Goal: Task Accomplishment & Management: Use online tool/utility

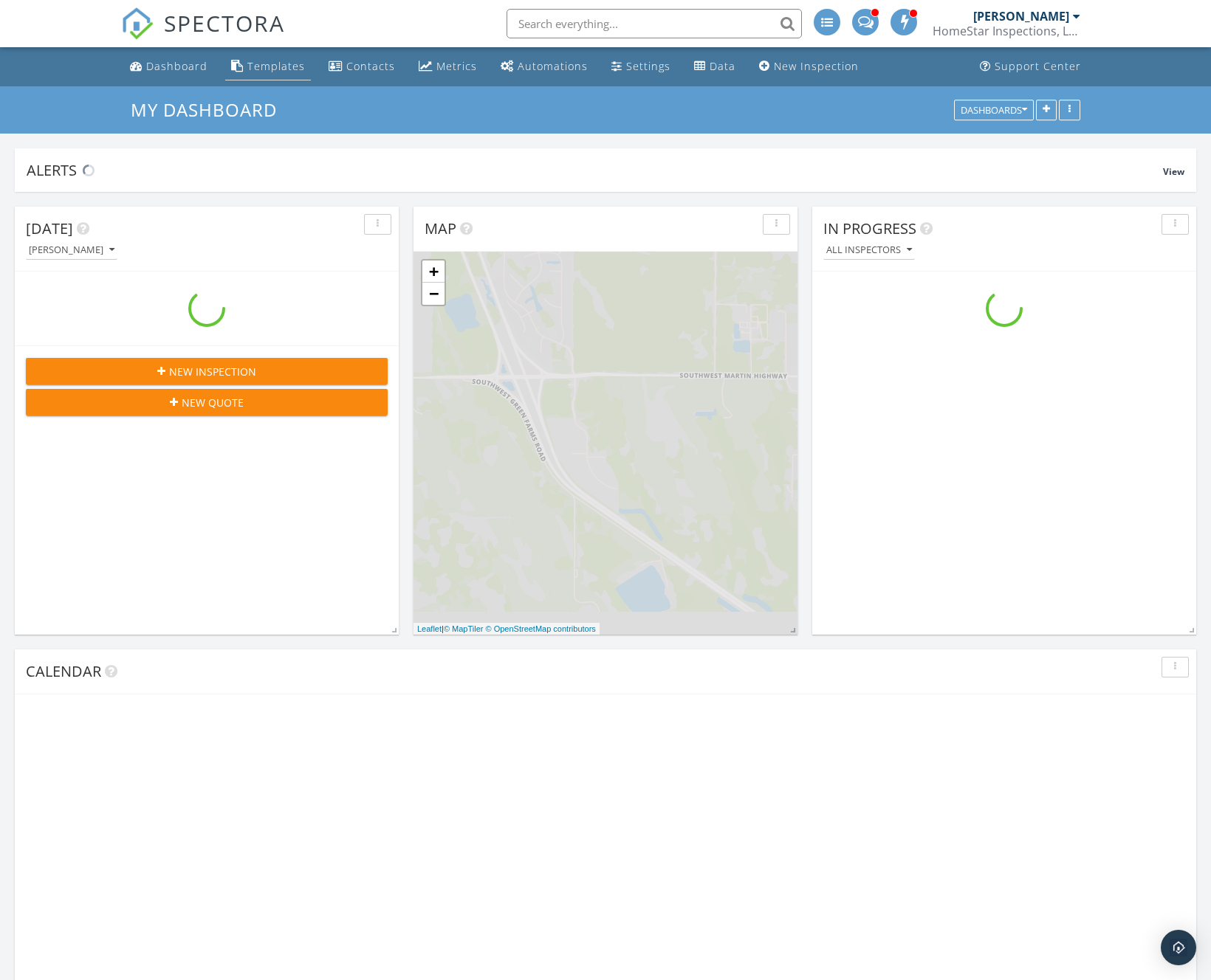
scroll to position [1344, 1212]
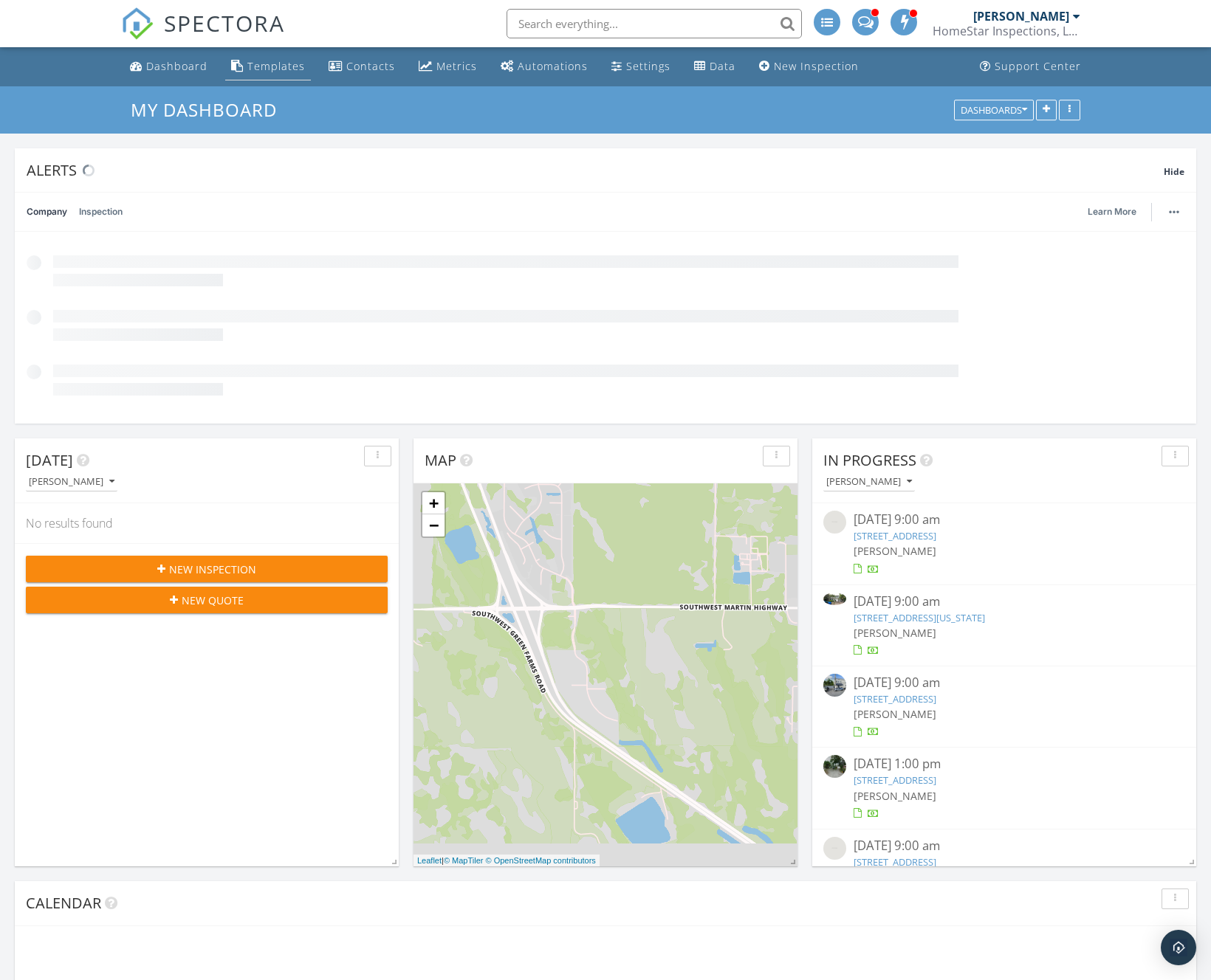
click at [250, 72] on div "Templates" at bounding box center [275, 66] width 57 height 14
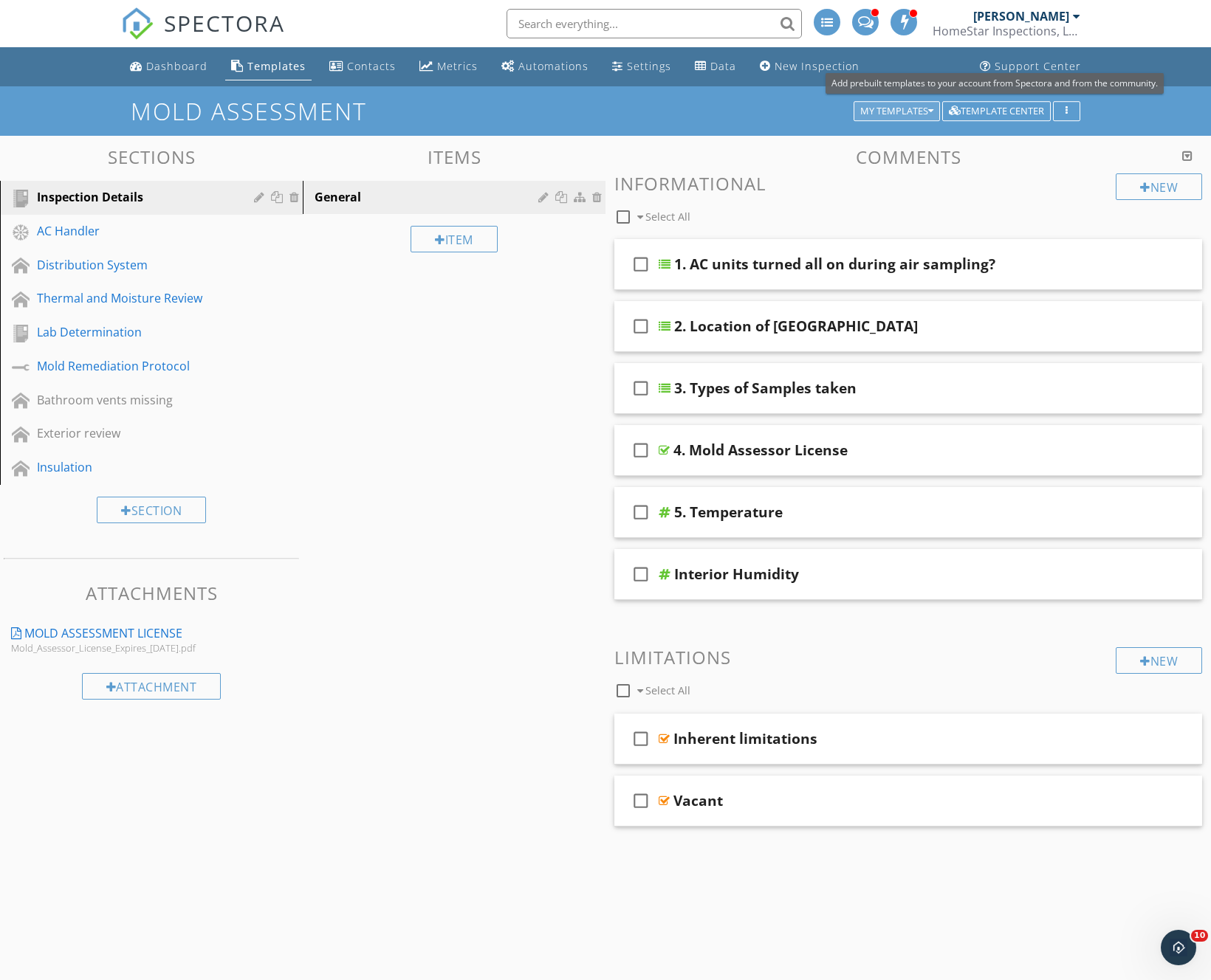
click at [905, 108] on div "My Templates" at bounding box center [896, 112] width 73 height 11
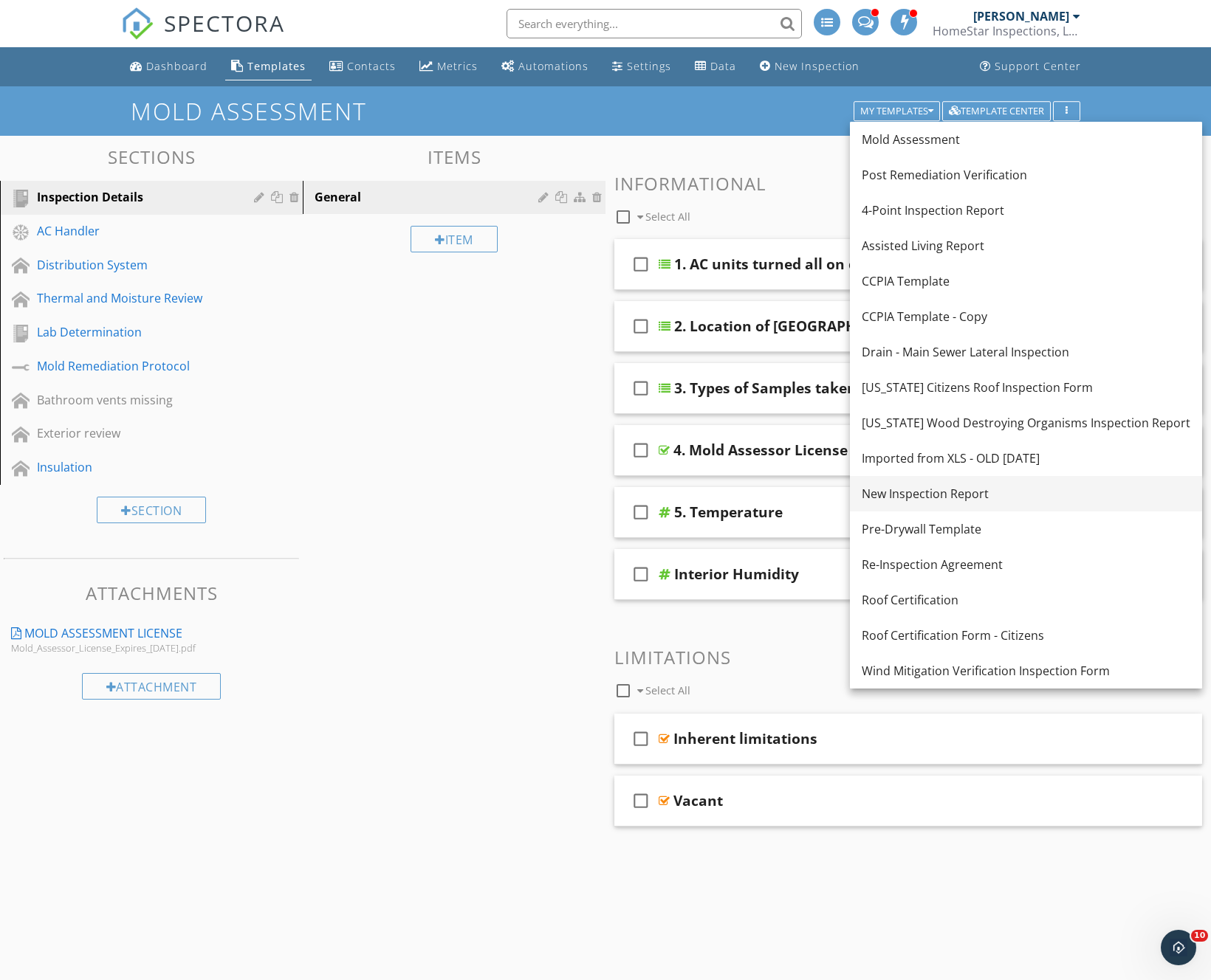
click at [921, 493] on div "New Inspection Report" at bounding box center [1025, 494] width 328 height 18
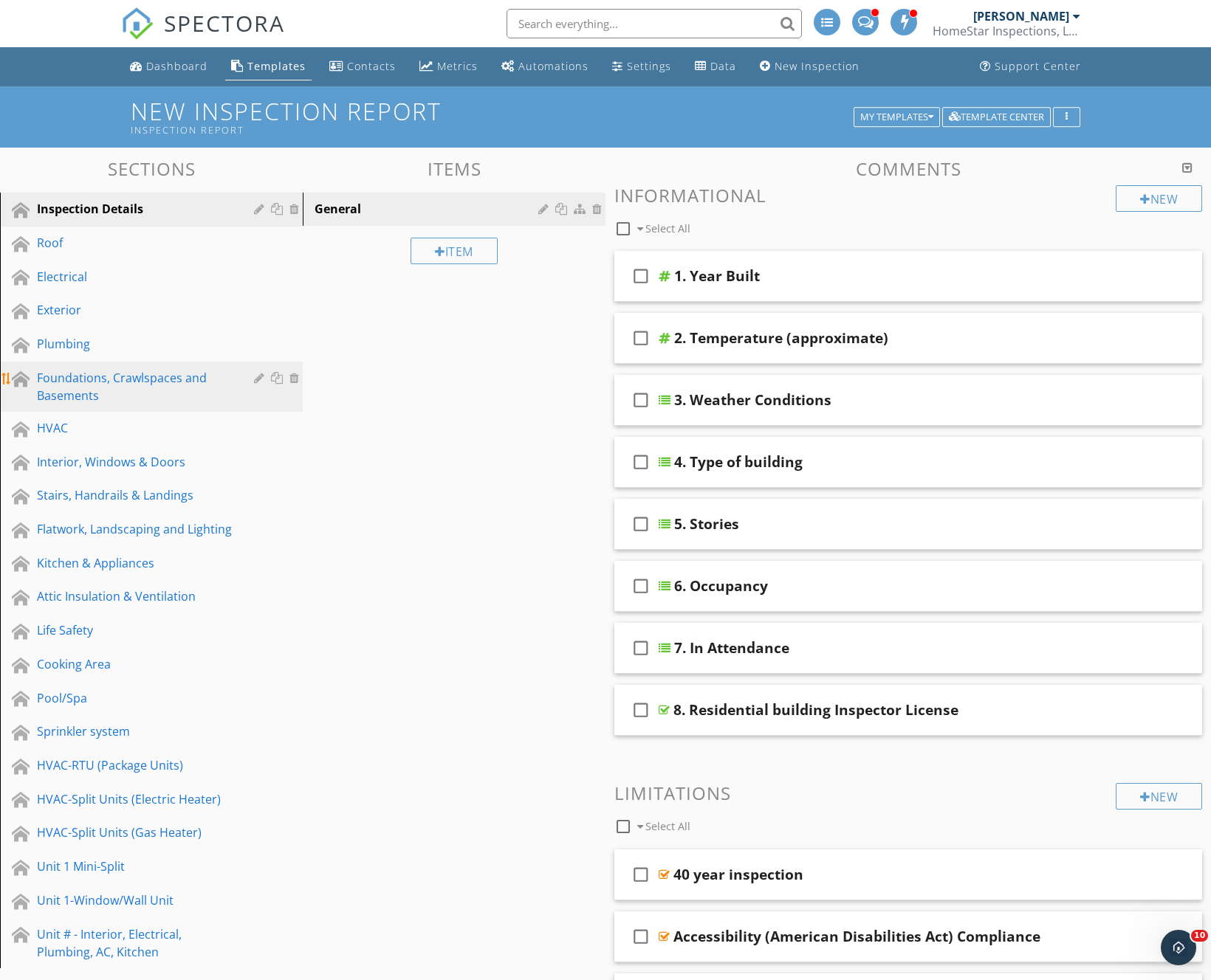
click at [113, 384] on div "Foundations, Crawlspaces and Basements" at bounding box center [135, 386] width 195 height 35
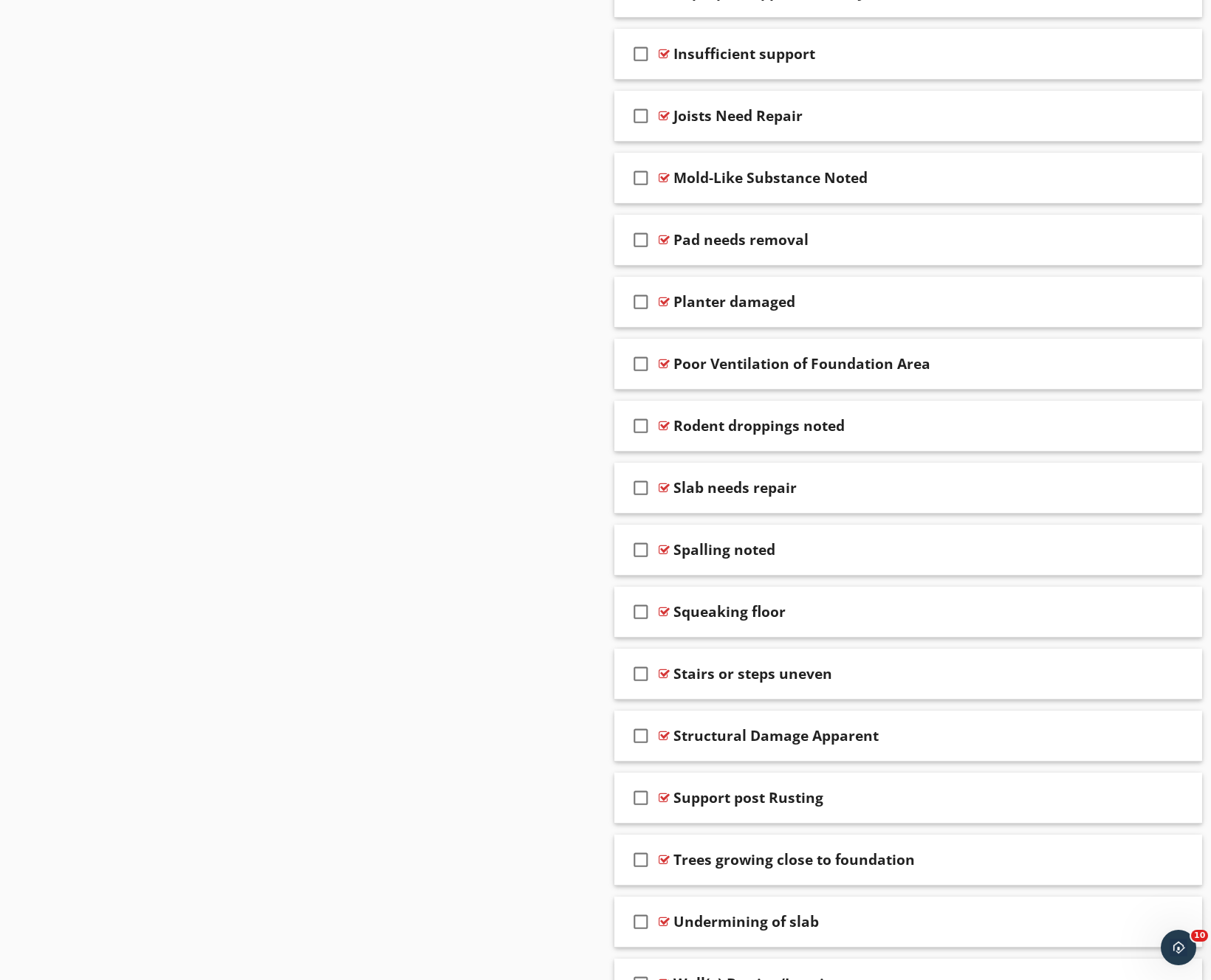
scroll to position [1882, 0]
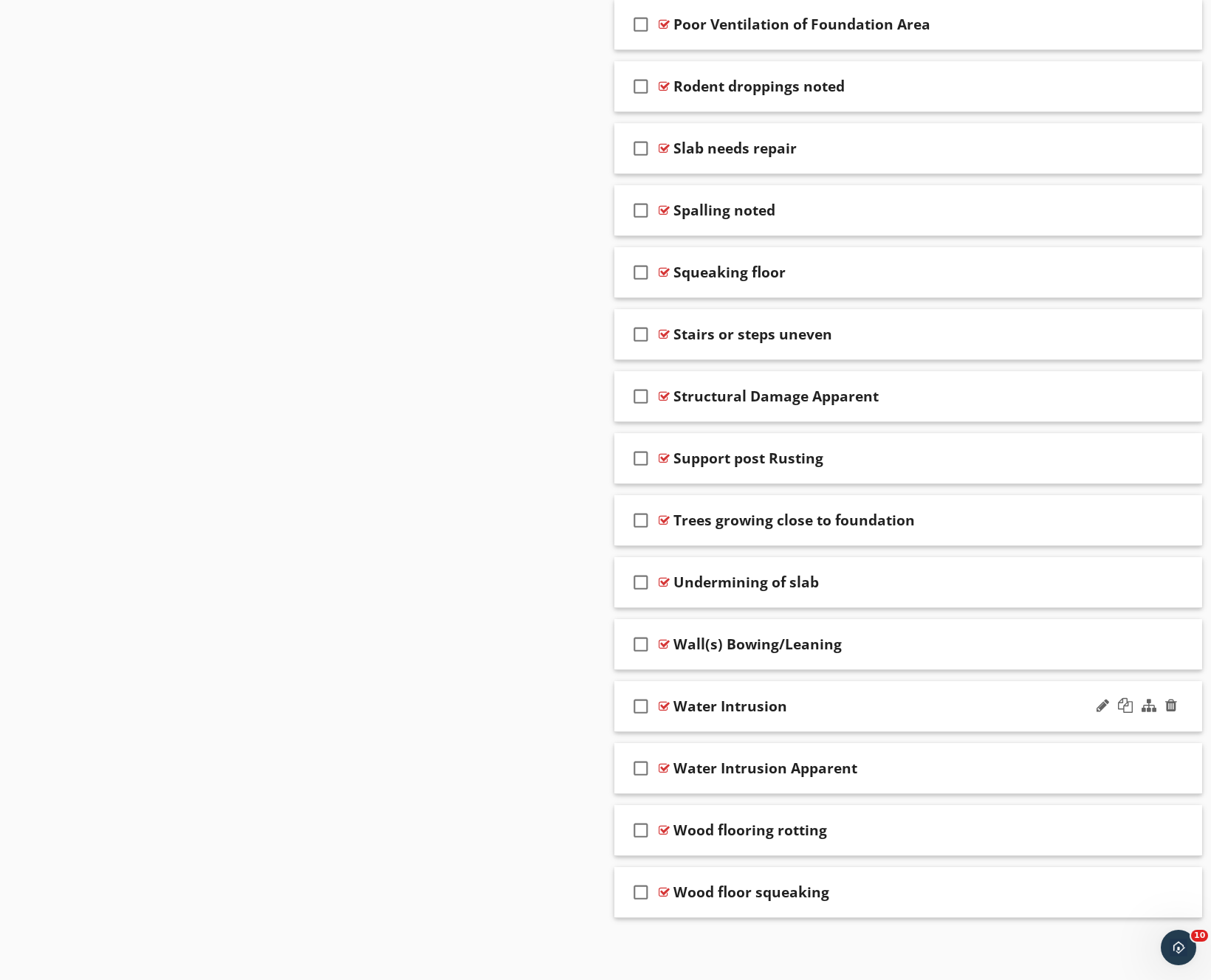
click at [981, 691] on div "check_box_outline_blank Water Intrusion" at bounding box center [908, 706] width 588 height 51
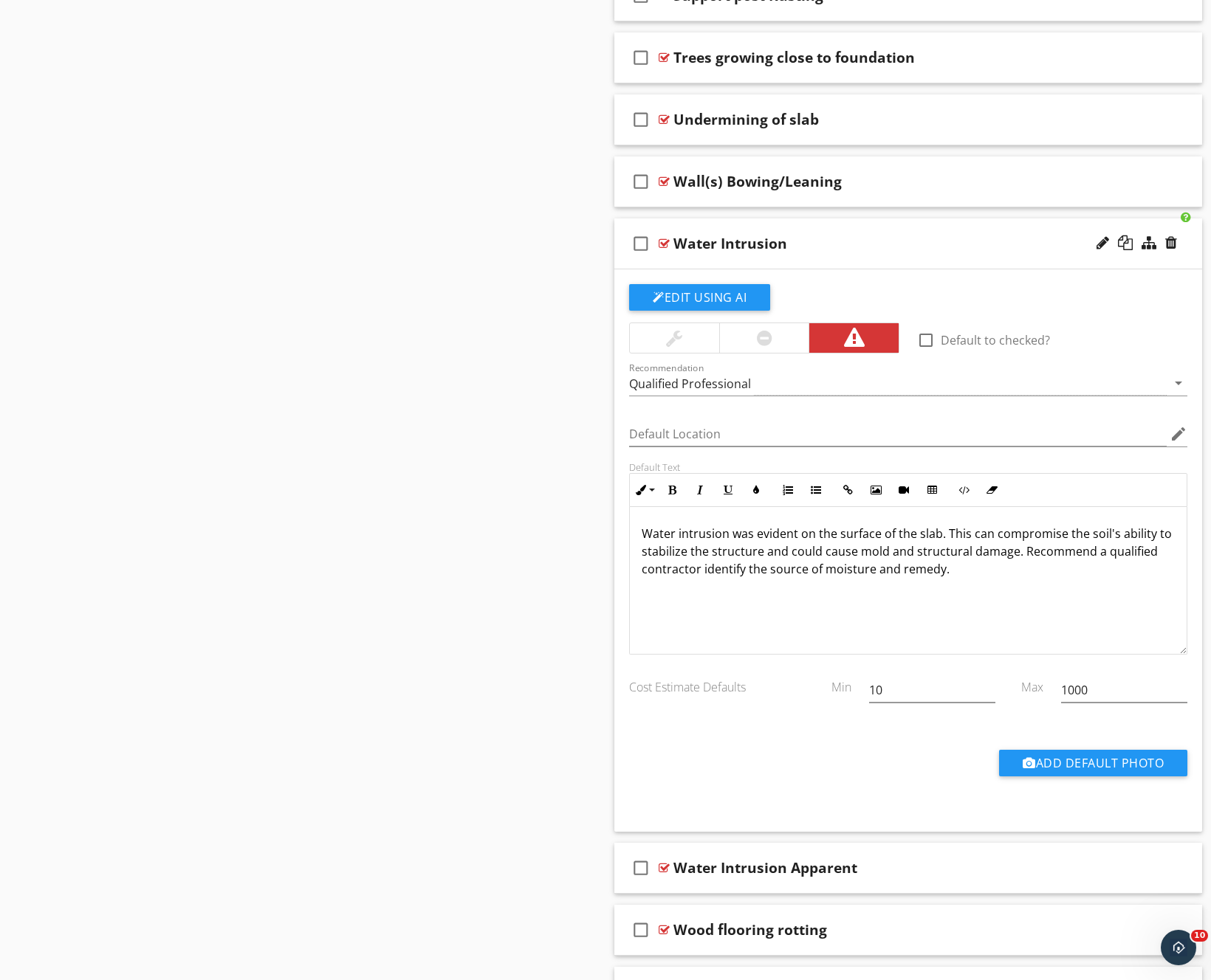
scroll to position [2414, 0]
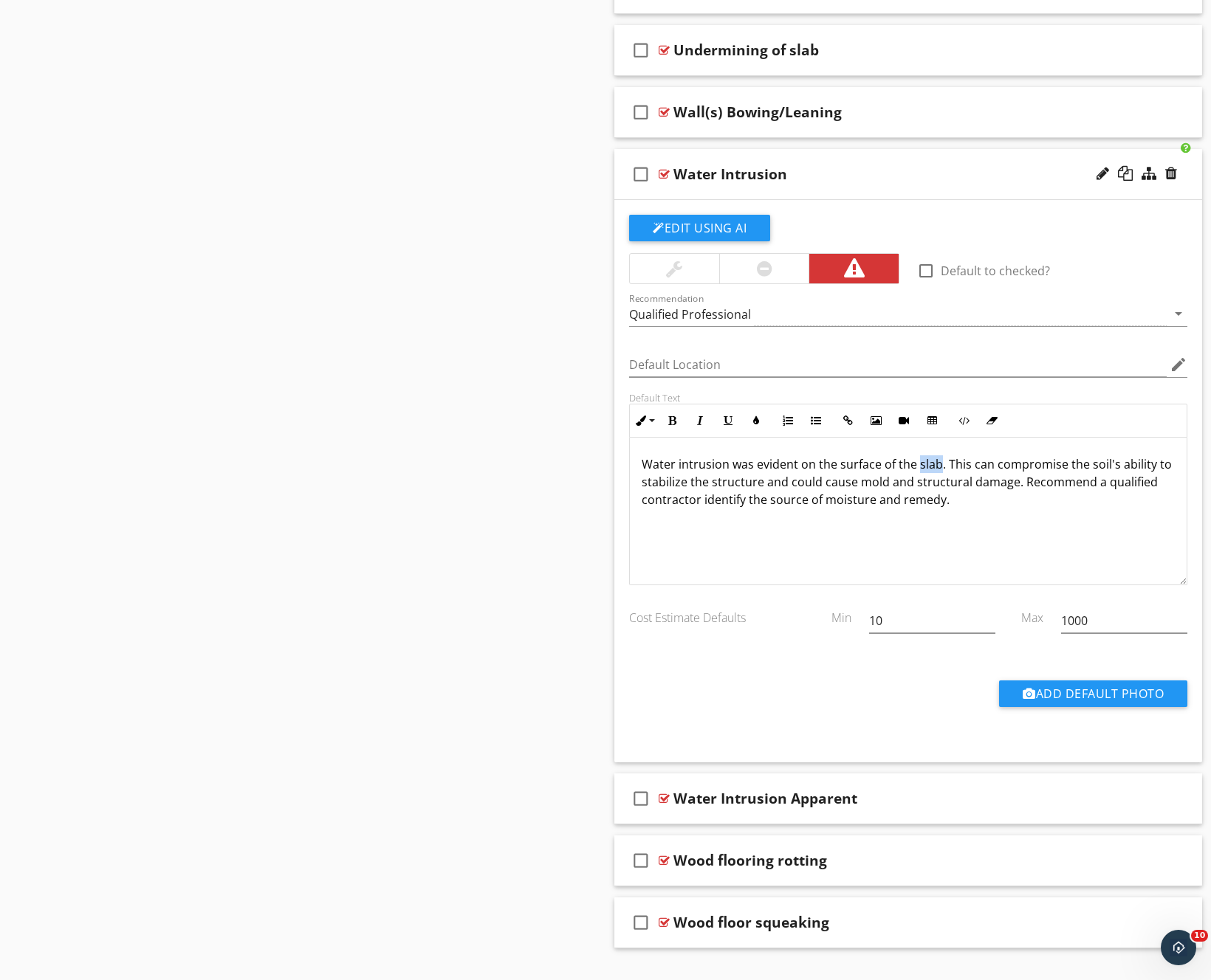
drag, startPoint x: 937, startPoint y: 466, endPoint x: 916, endPoint y: 464, distance: 21.1
click at [916, 464] on p "Water intrusion was evident on the surface of the slab. This can compromise the…" at bounding box center [908, 482] width 533 height 53
drag, startPoint x: 958, startPoint y: 483, endPoint x: 909, endPoint y: 482, distance: 49.0
click at [909, 482] on p "Water intrusion was evident on the surface of the crawlspace. This can compromi…" at bounding box center [908, 482] width 533 height 53
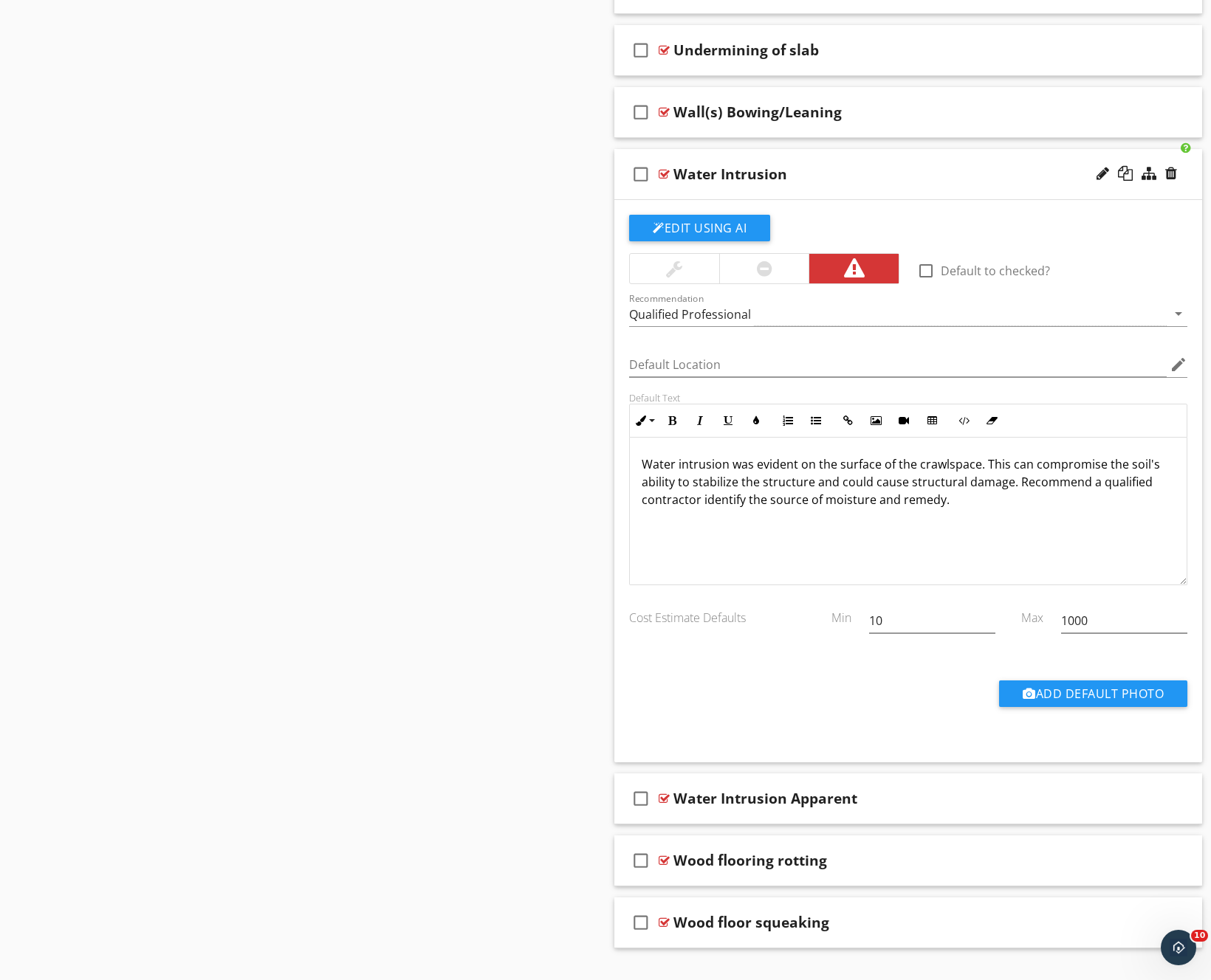
click at [1011, 482] on p "Water intrusion was evident on the surface of the crawlspace. This can compromi…" at bounding box center [908, 482] width 533 height 53
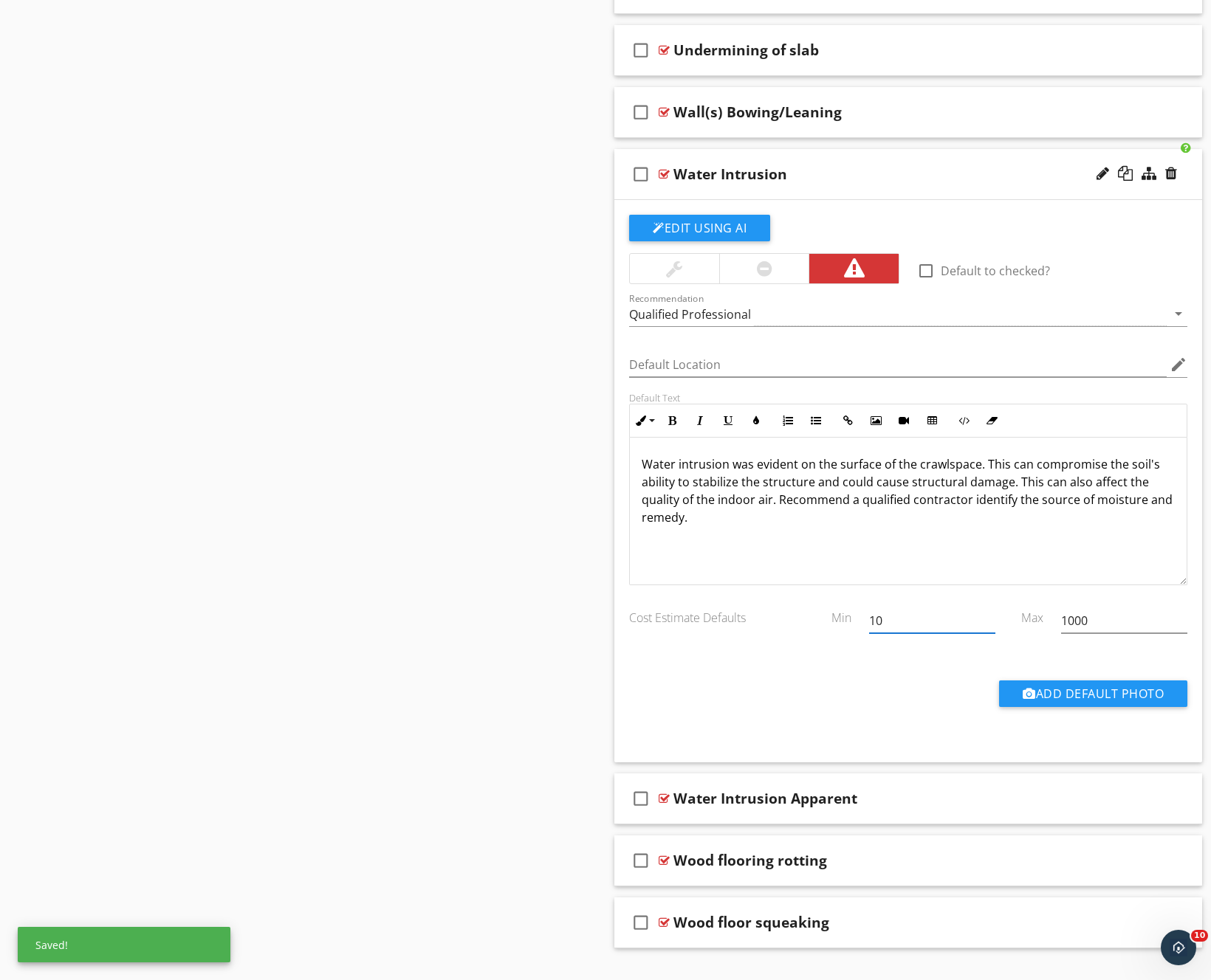
drag, startPoint x: 928, startPoint y: 620, endPoint x: 840, endPoint y: 616, distance: 88.1
click at [840, 616] on div "Cost Estimate Defaults Min 10 Max 1000" at bounding box center [908, 623] width 576 height 51
click at [1089, 482] on p "Water intrusion was evident on the surface of the crawlspace. This can compromi…" at bounding box center [908, 491] width 533 height 71
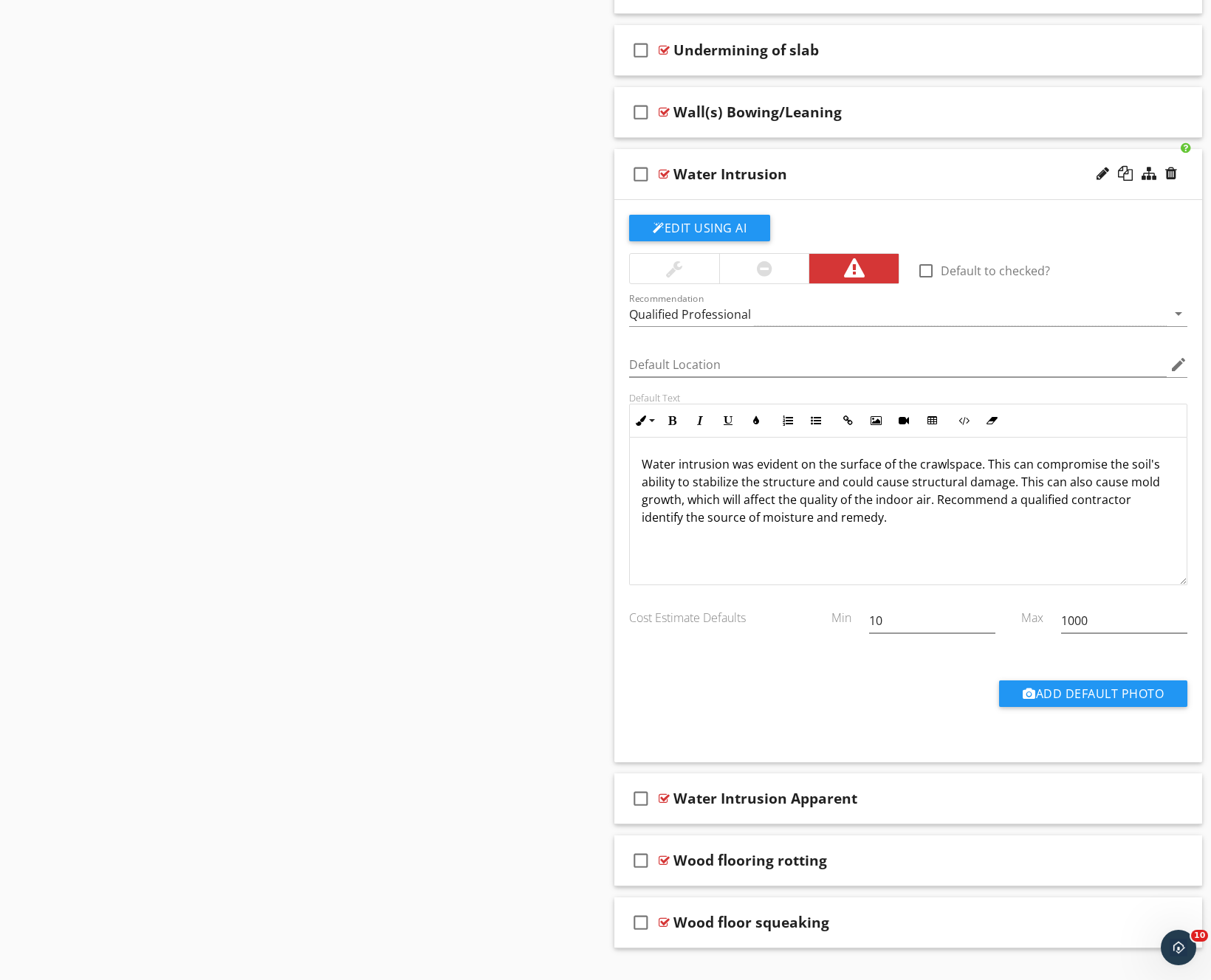
click at [937, 523] on p "Water intrusion was evident on the surface of the crawlspace. This can compromi…" at bounding box center [908, 491] width 533 height 71
drag, startPoint x: 801, startPoint y: 534, endPoint x: 772, endPoint y: 535, distance: 29.0
click at [772, 535] on p "Water intrusion was evident on the surface of the crawlspace. This can compromi…" at bounding box center [908, 508] width 533 height 106
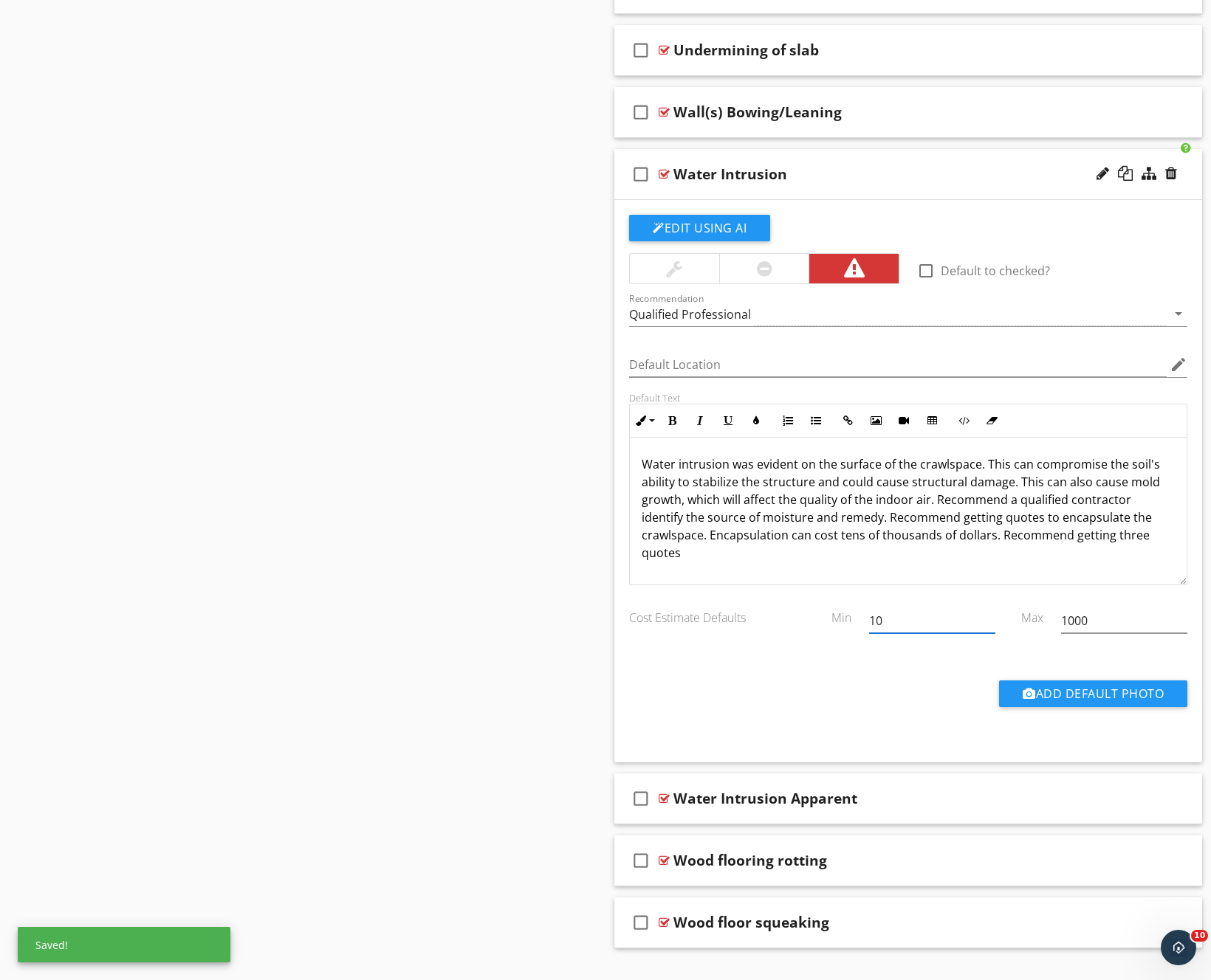
drag, startPoint x: 905, startPoint y: 628, endPoint x: 869, endPoint y: 628, distance: 36.0
click at [869, 628] on input "10" at bounding box center [931, 621] width 126 height 25
type input "0"
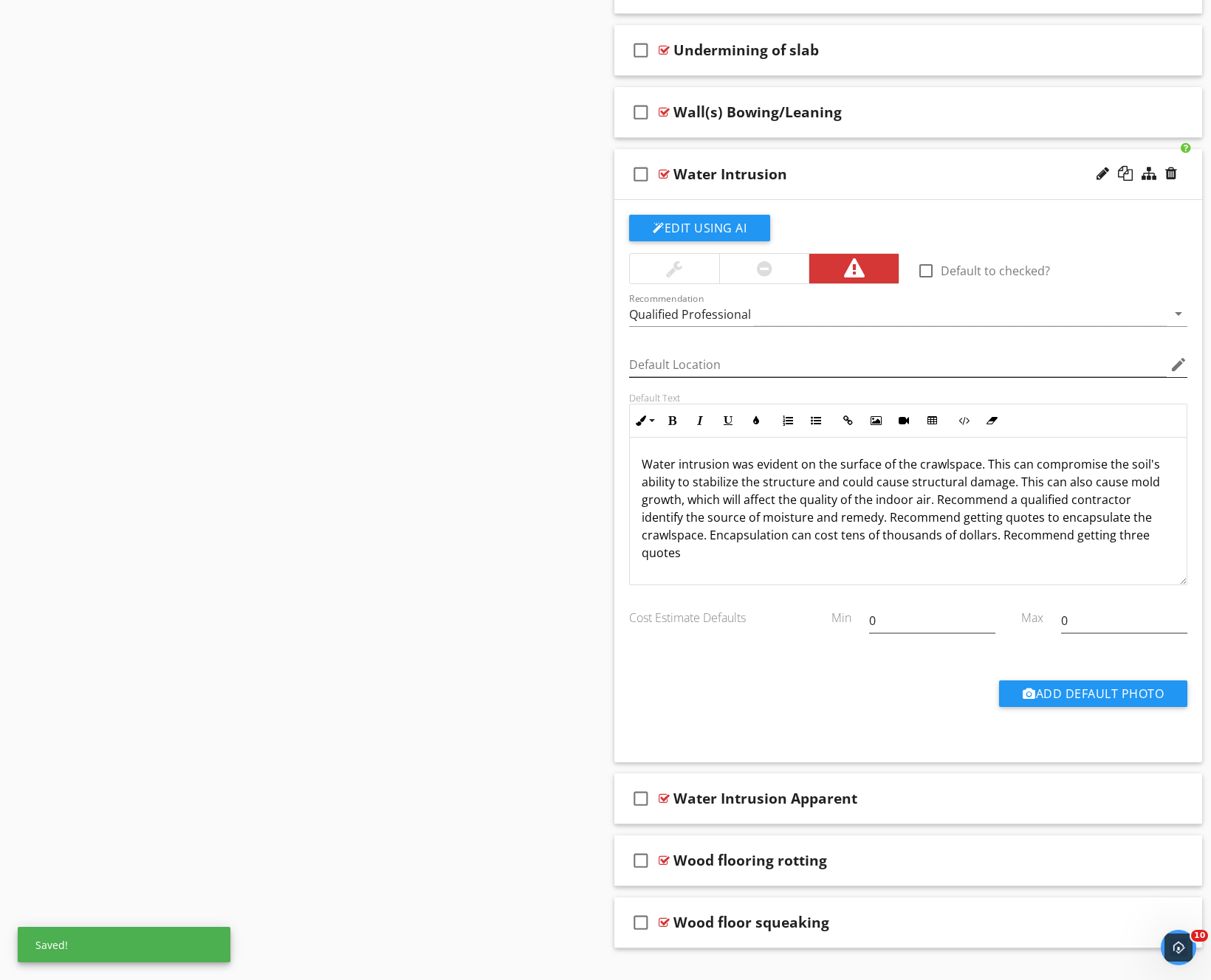
type input "1000"
click at [958, 179] on div "Water Intrusion" at bounding box center [883, 174] width 419 height 18
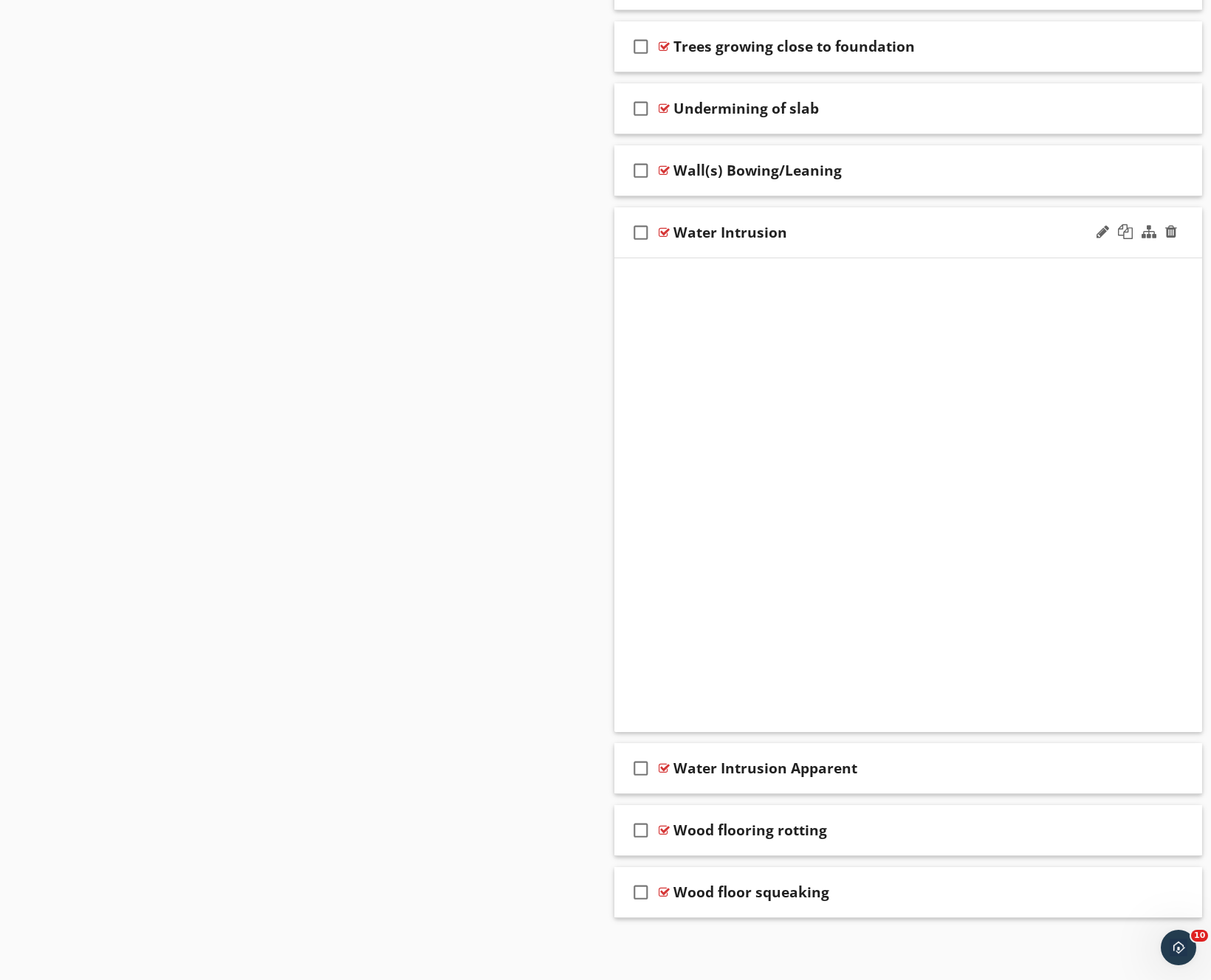
scroll to position [1882, 0]
